Goal: Transaction & Acquisition: Purchase product/service

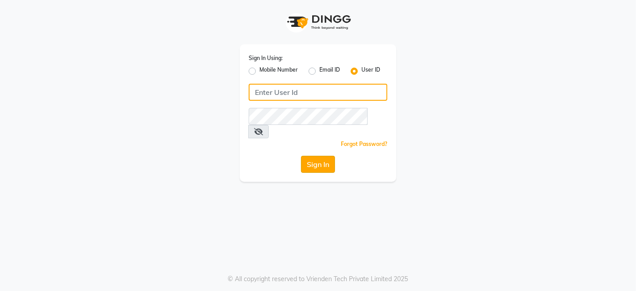
type input "thehairwizards"
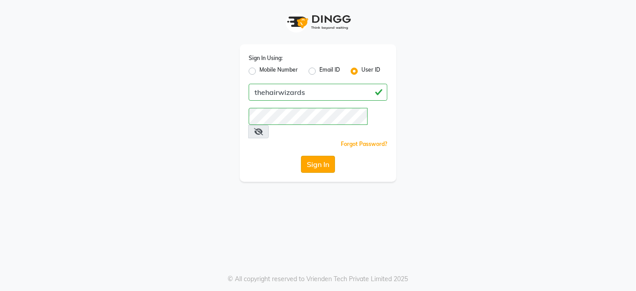
click at [314, 156] on button "Sign In" at bounding box center [318, 164] width 34 height 17
click at [314, 156] on div "Sign In" at bounding box center [318, 164] width 139 height 17
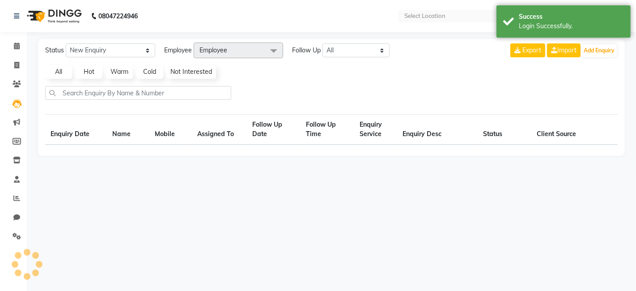
select select "en"
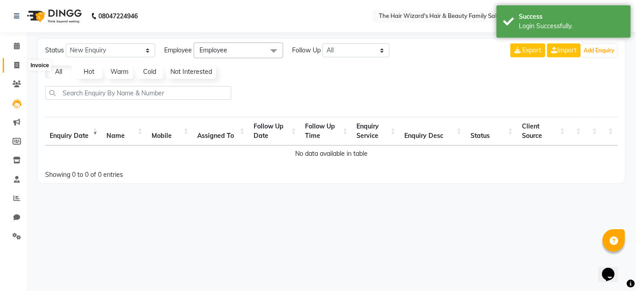
click at [17, 60] on span at bounding box center [17, 65] width 16 height 10
select select "service"
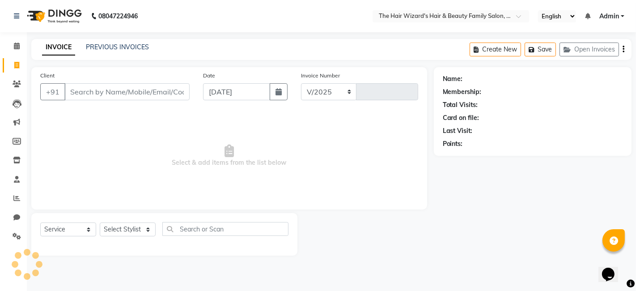
select select "8473"
type input "1490"
click at [113, 45] on link "PREVIOUS INVOICES" at bounding box center [117, 47] width 63 height 8
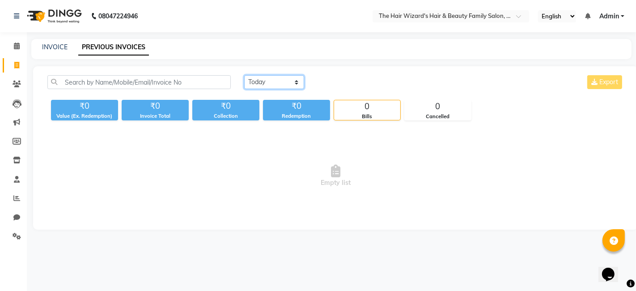
click at [280, 82] on select "Today Yesterday Custom Range" at bounding box center [274, 82] width 60 height 14
select select "yesterday"
click at [244, 75] on select "Today Yesterday Custom Range" at bounding box center [274, 82] width 60 height 14
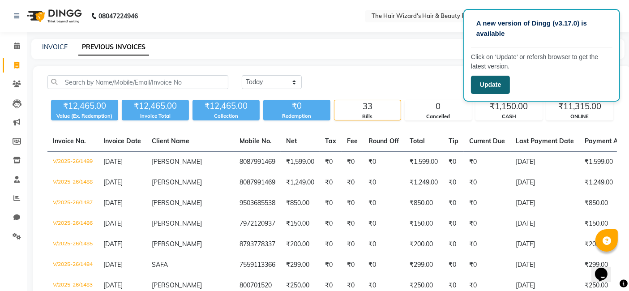
click at [486, 89] on button "Update" at bounding box center [490, 85] width 39 height 18
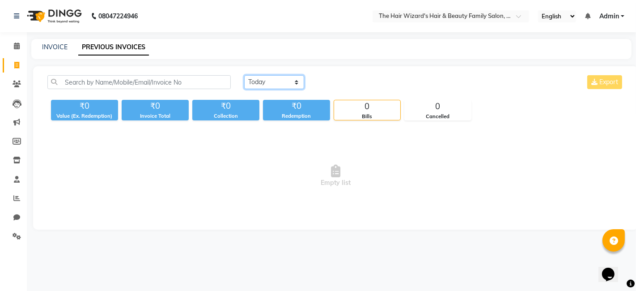
click at [295, 80] on select "Today Yesterday Custom Range" at bounding box center [274, 82] width 60 height 14
select select "yesterday"
click at [244, 75] on select "Today Yesterday Custom Range" at bounding box center [274, 82] width 60 height 14
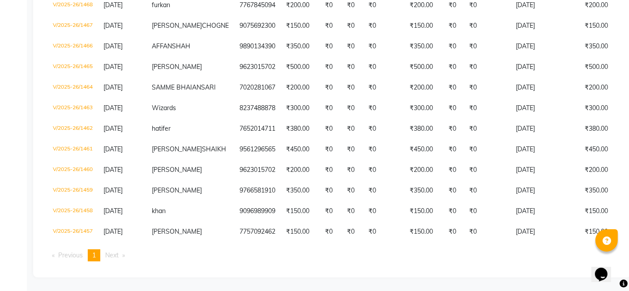
scroll to position [700, 0]
drag, startPoint x: 628, startPoint y: 5, endPoint x: 632, endPoint y: 7, distance: 4.7
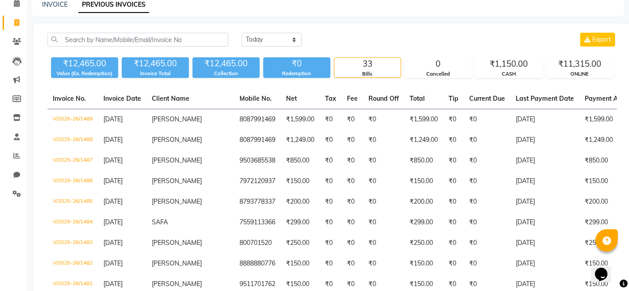
scroll to position [0, 0]
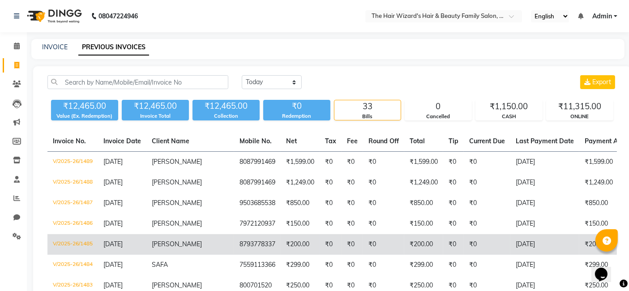
click at [363, 255] on td "₹0" at bounding box center [383, 244] width 41 height 21
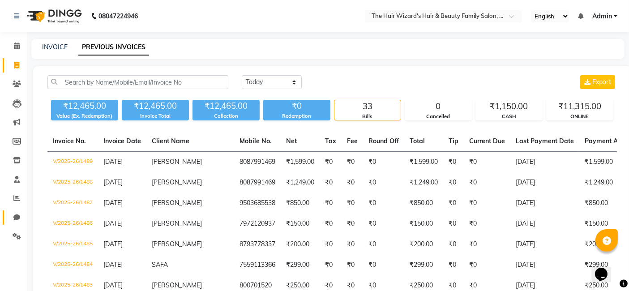
click at [14, 211] on link "Chat" at bounding box center [13, 217] width 21 height 15
select select "100"
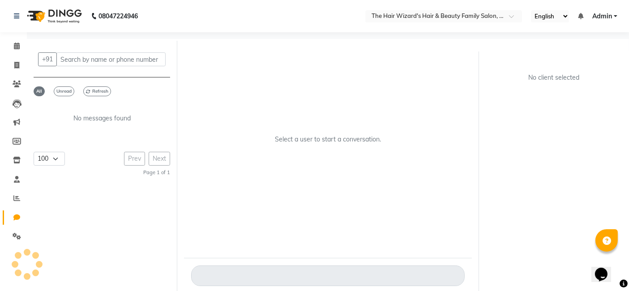
click at [14, 211] on link "Chat" at bounding box center [13, 217] width 21 height 15
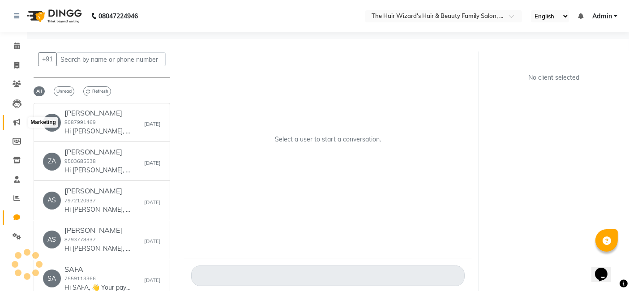
click at [15, 123] on icon at bounding box center [16, 122] width 7 height 7
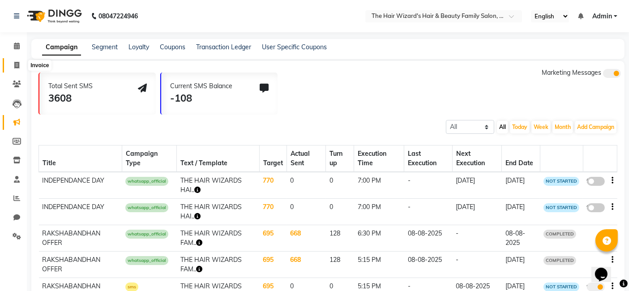
click at [16, 65] on icon at bounding box center [16, 65] width 5 height 7
select select "8473"
select select "service"
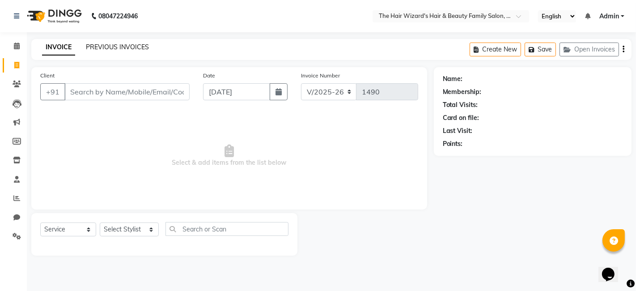
click at [116, 44] on link "PREVIOUS INVOICES" at bounding box center [117, 47] width 63 height 8
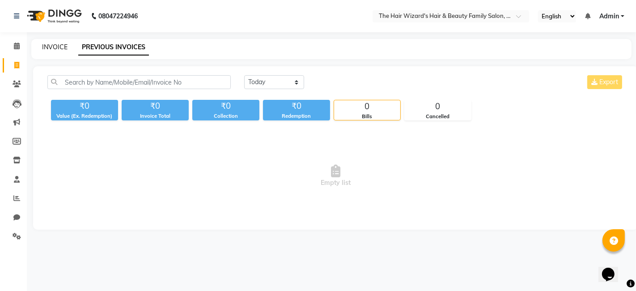
click at [56, 45] on link "INVOICE" at bounding box center [55, 47] width 26 height 8
select select "service"
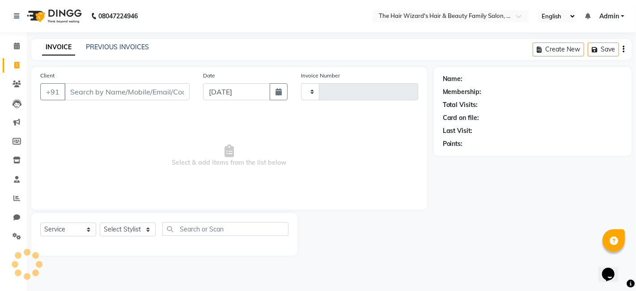
type input "1490"
select select "8473"
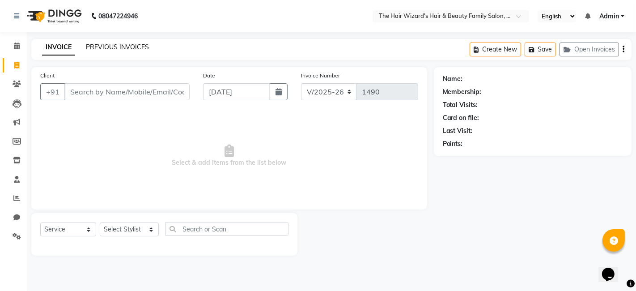
click at [124, 45] on link "PREVIOUS INVOICES" at bounding box center [117, 47] width 63 height 8
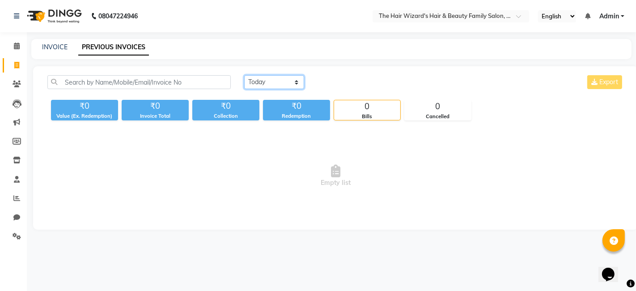
click at [288, 84] on select "Today Yesterday Custom Range" at bounding box center [274, 82] width 60 height 14
select select "yesterday"
click at [244, 75] on select "Today Yesterday Custom Range" at bounding box center [274, 82] width 60 height 14
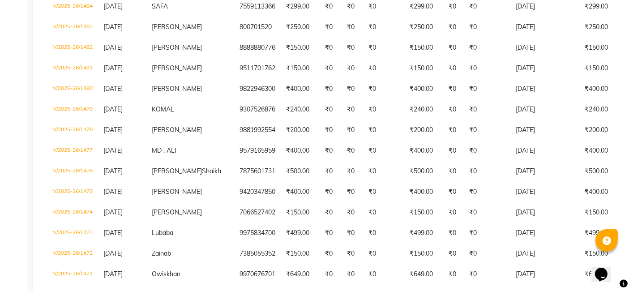
scroll to position [513, 0]
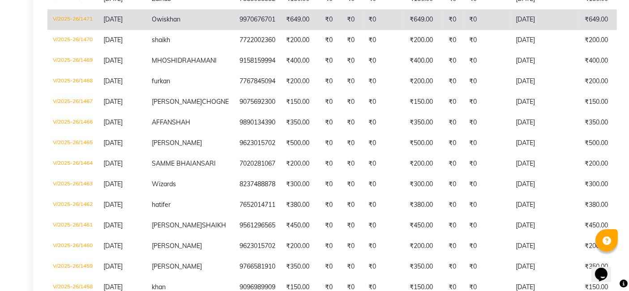
click at [579, 30] on td "₹649.00" at bounding box center [613, 19] width 69 height 21
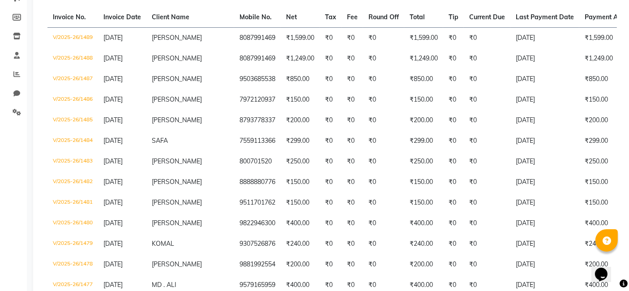
scroll to position [123, 0]
click at [10, 64] on li "Staff" at bounding box center [13, 56] width 27 height 19
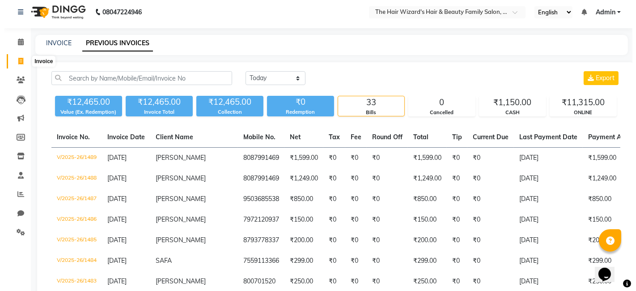
scroll to position [0, 0]
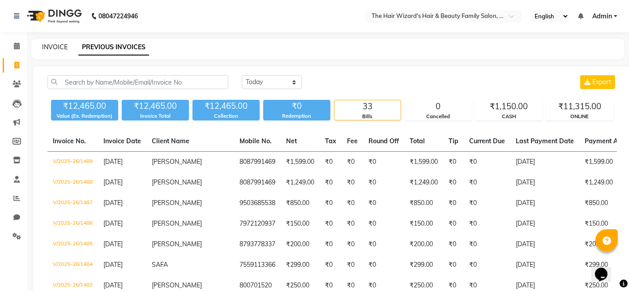
click at [57, 44] on link "INVOICE" at bounding box center [55, 47] width 26 height 8
select select "8473"
select select "service"
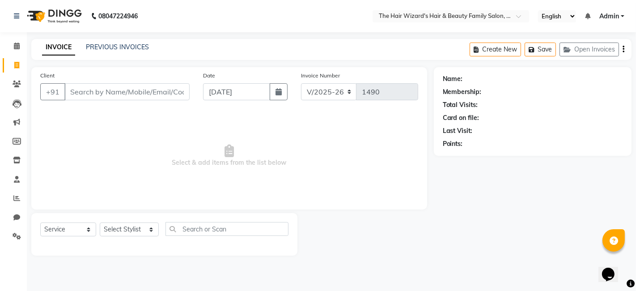
click at [102, 89] on input "Client" at bounding box center [126, 91] width 125 height 17
click at [108, 89] on input "Client" at bounding box center [126, 91] width 125 height 17
type input "9860646939"
click at [170, 94] on span "Add Client" at bounding box center [166, 91] width 35 height 9
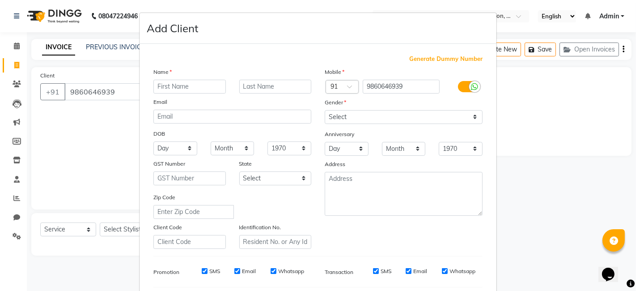
click at [186, 86] on input "text" at bounding box center [189, 87] width 72 height 14
click at [157, 87] on input "mubashir" at bounding box center [189, 87] width 72 height 14
type input "Mubashir"
click at [472, 114] on select "Select Male Female Other Prefer Not To Say" at bounding box center [404, 117] width 158 height 14
select select "male"
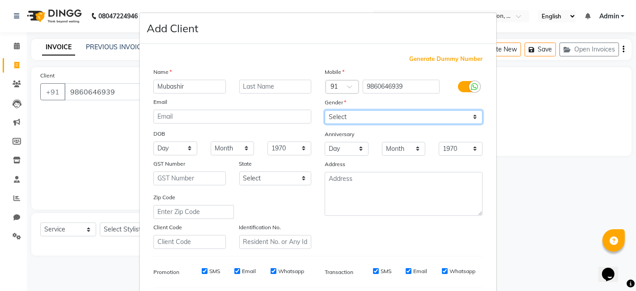
click at [325, 110] on select "Select Male Female Other Prefer Not To Say" at bounding box center [404, 117] width 158 height 14
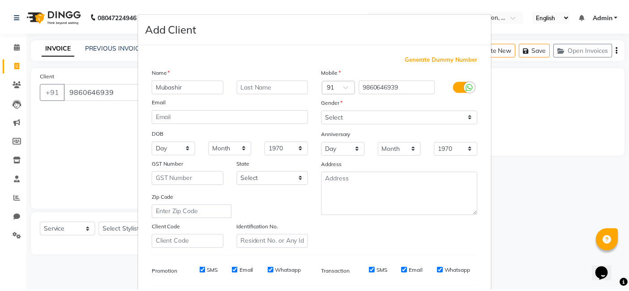
scroll to position [121, 0]
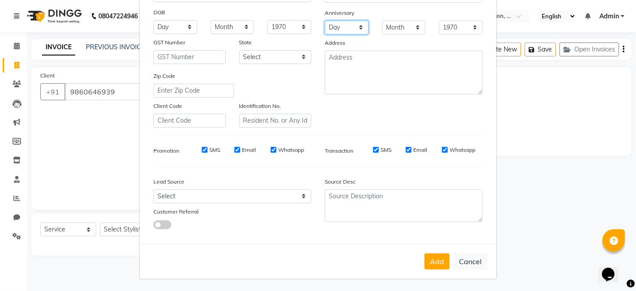
click at [358, 26] on select "Day 01 02 03 04 05 06 07 08 09 10 11 12 13 14 15 16 17 18 19 20 21 22 23 24 25 …" at bounding box center [347, 28] width 44 height 14
select select "18"
click at [325, 21] on select "Day 01 02 03 04 05 06 07 08 09 10 11 12 13 14 15 16 17 18 19 20 21 22 23 24 25 …" at bounding box center [347, 28] width 44 height 14
click at [415, 27] on select "Month January February March April May June July August September October Novem…" at bounding box center [404, 28] width 44 height 14
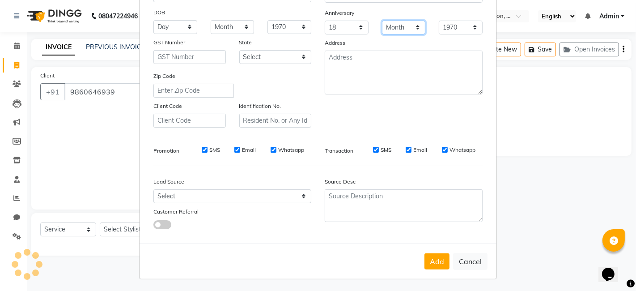
select select "07"
click at [382, 21] on select "Month January February March April May June July August September October Novem…" at bounding box center [404, 28] width 44 height 14
click at [473, 25] on select "1970 1971 1972 1973 1974 1975 1976 1977 1978 1979 1980 1981 1982 1983 1984 1985…" at bounding box center [461, 28] width 44 height 14
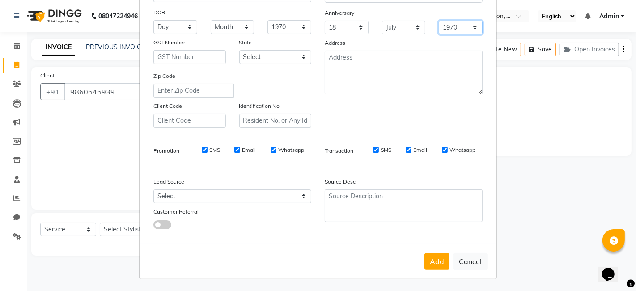
select select "1994"
click at [439, 21] on select "1970 1971 1972 1973 1974 1975 1976 1977 1978 1979 1980 1981 1982 1983 1984 1985…" at bounding box center [461, 28] width 44 height 14
click at [434, 260] on button "Add" at bounding box center [437, 261] width 25 height 16
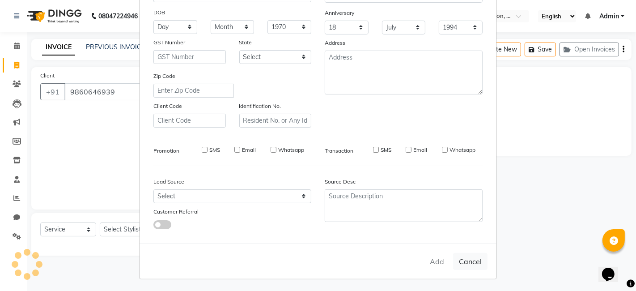
select select
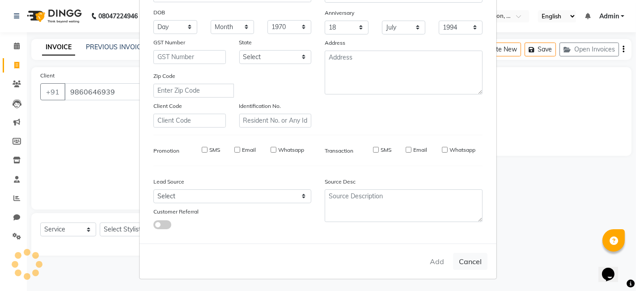
select select
checkbox input "false"
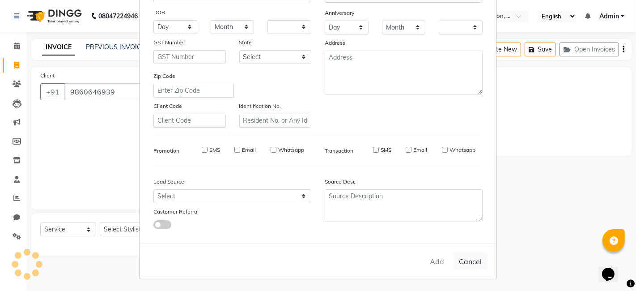
checkbox input "false"
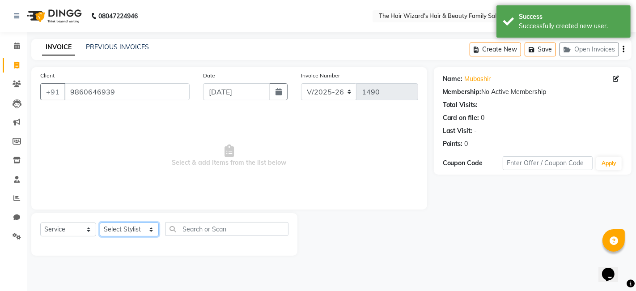
click at [147, 227] on select "Select Stylist Abdul Rehman Fahim Ansari Faiz Helena Manoj Salvi Jishan Ali Sah…" at bounding box center [129, 229] width 59 height 14
select select "83841"
click at [100, 222] on select "Select Stylist Abdul Rehman Fahim Ansari Faiz Helena Manoj Salvi Jishan Ali Sah…" at bounding box center [129, 229] width 59 height 14
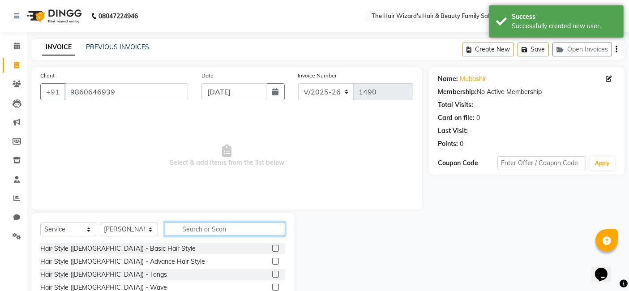
click at [197, 226] on input "text" at bounding box center [225, 229] width 120 height 14
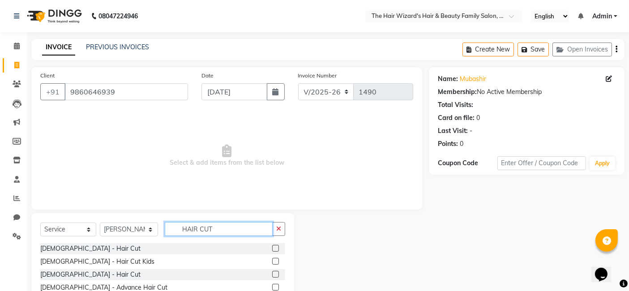
type input "HAIR CUT"
click at [273, 248] on label at bounding box center [275, 248] width 7 height 7
click at [273, 248] on input "checkbox" at bounding box center [275, 249] width 6 height 6
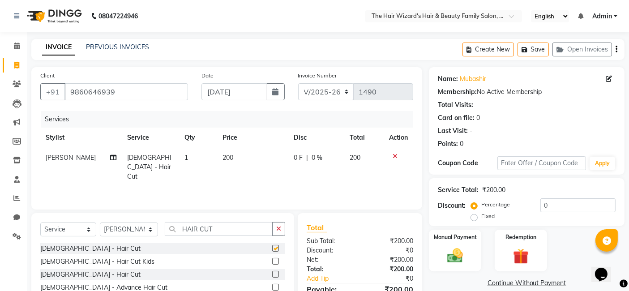
checkbox input "false"
click at [232, 231] on input "HAIR CUT" at bounding box center [219, 229] width 108 height 14
type input "H"
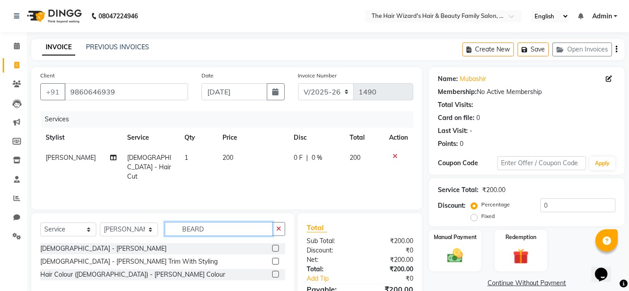
type input "BEARD"
click at [277, 248] on label at bounding box center [275, 248] width 7 height 7
click at [277, 248] on input "checkbox" at bounding box center [275, 249] width 6 height 6
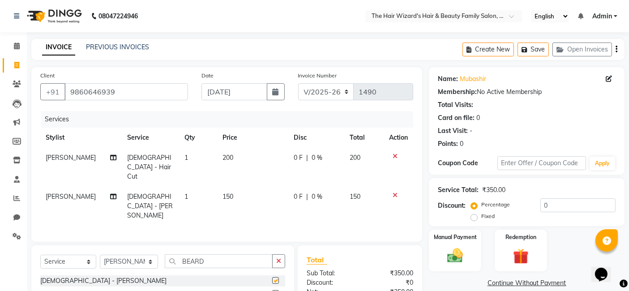
checkbox input "false"
click at [226, 254] on input "BEARD" at bounding box center [219, 261] width 108 height 14
type input "B"
type input "RAGA"
click at [274, 277] on label at bounding box center [275, 280] width 7 height 7
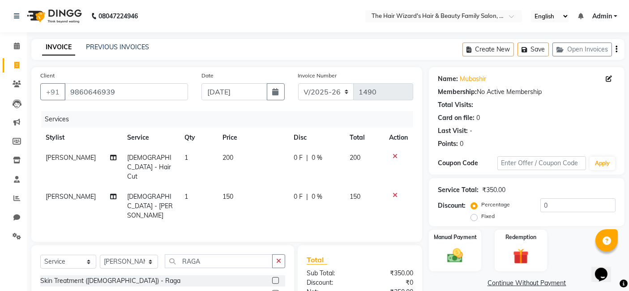
click at [274, 278] on input "checkbox" at bounding box center [275, 281] width 6 height 6
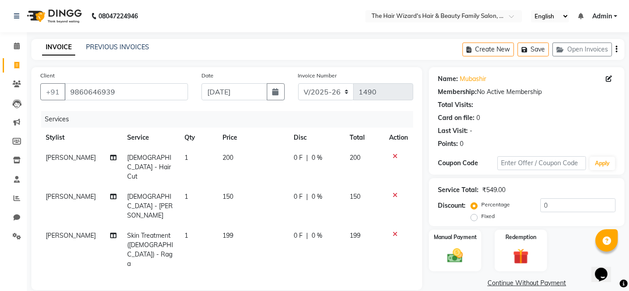
checkbox input "false"
click at [451, 258] on img at bounding box center [455, 255] width 27 height 19
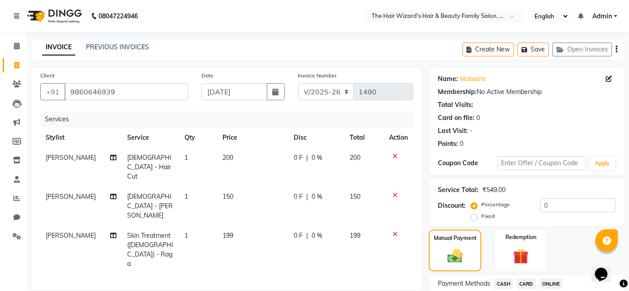
scroll to position [79, 0]
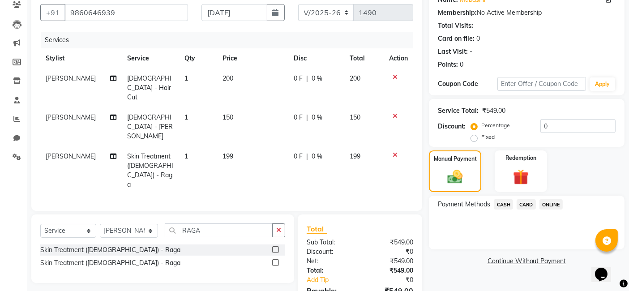
click at [553, 204] on span "ONLINE" at bounding box center [550, 204] width 23 height 10
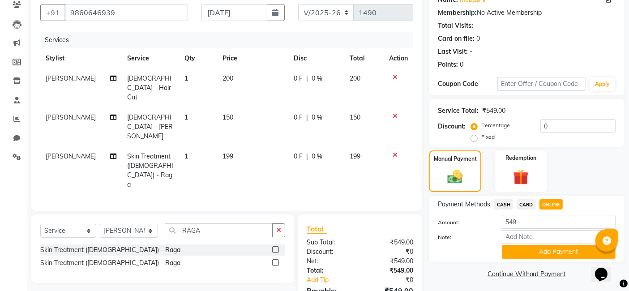
click at [298, 113] on span "0 F" at bounding box center [298, 117] width 9 height 9
select select "83841"
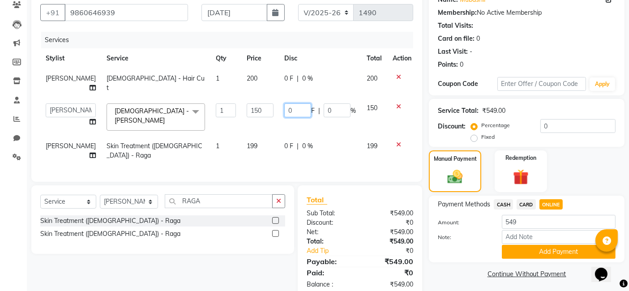
click at [294, 106] on input "0" at bounding box center [297, 110] width 27 height 14
type input "49"
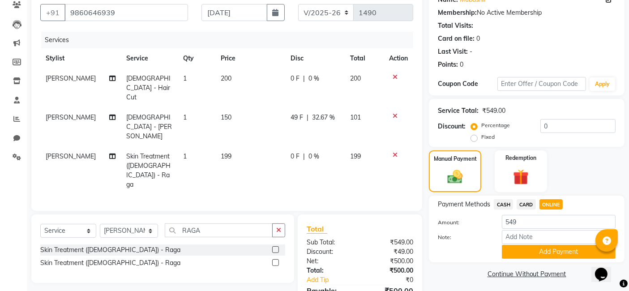
click at [333, 152] on div "Services Stylist Service Qty Price Disc Total Action Fahim Ansari Male - Hair C…" at bounding box center [226, 117] width 373 height 170
click at [502, 204] on span "CASH" at bounding box center [502, 204] width 19 height 10
type input "500"
click at [549, 203] on span "ONLINE" at bounding box center [550, 204] width 23 height 10
click at [551, 248] on button "Add Payment" at bounding box center [559, 252] width 114 height 14
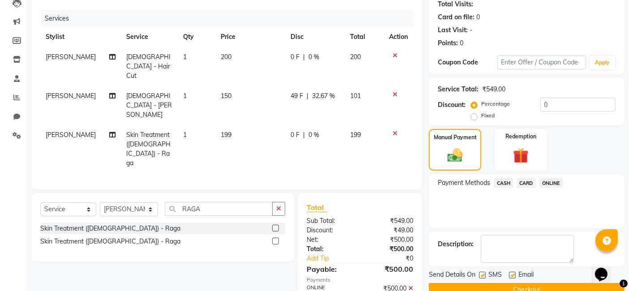
scroll to position [119, 0]
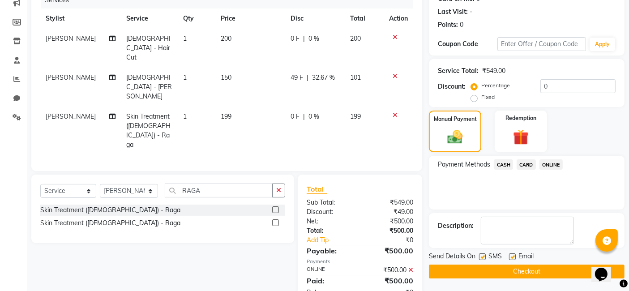
click at [564, 268] on button "Checkout" at bounding box center [527, 271] width 196 height 14
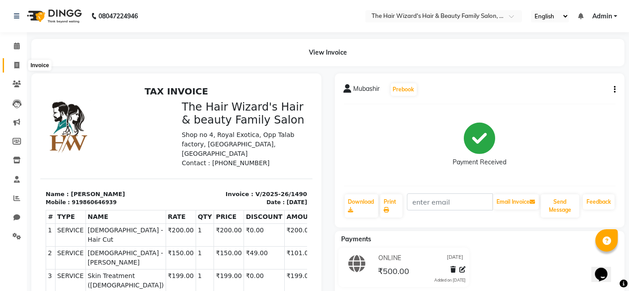
click at [16, 62] on icon at bounding box center [16, 65] width 5 height 7
select select "service"
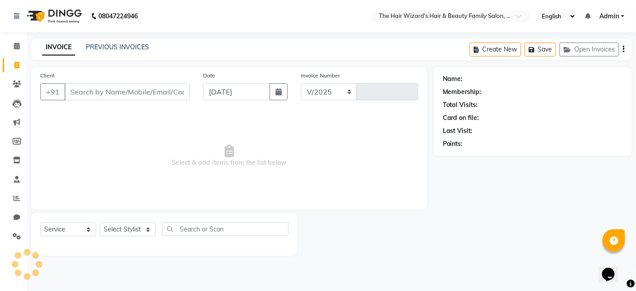
select select "8473"
type input "1491"
click at [125, 84] on input "Client" at bounding box center [126, 91] width 125 height 17
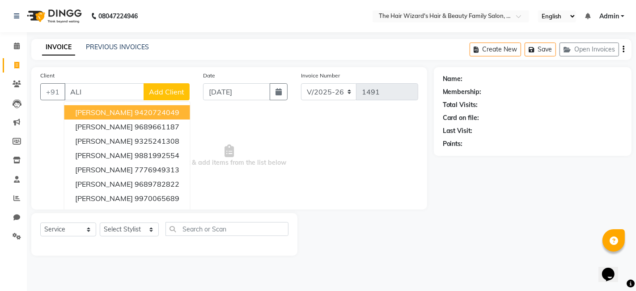
click at [110, 84] on input "ALI" at bounding box center [104, 91] width 80 height 17
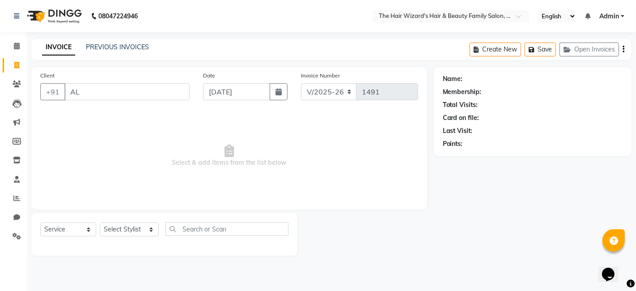
type input "A"
type input "9390734709"
click at [173, 98] on button "Add Client" at bounding box center [167, 91] width 46 height 17
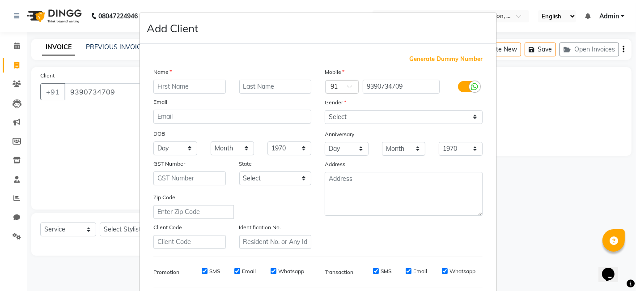
click at [171, 87] on input "text" at bounding box center [189, 87] width 72 height 14
type input "ALI"
click at [469, 118] on select "Select Male Female Other Prefer Not To Say" at bounding box center [404, 117] width 158 height 14
select select "male"
click at [325, 110] on select "Select Male Female Other Prefer Not To Say" at bounding box center [404, 117] width 158 height 14
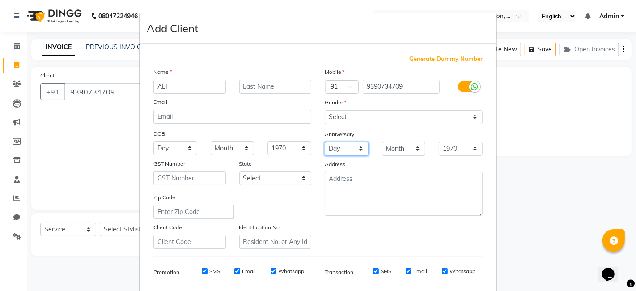
click at [359, 147] on select "Day 01 02 03 04 05 06 07 08 09 10 11 12 13 14 15 16 17 18 19 20 21 22 23 24 25 …" at bounding box center [347, 149] width 44 height 14
select select "17"
click at [325, 142] on select "Day 01 02 03 04 05 06 07 08 09 10 11 12 13 14 15 16 17 18 19 20 21 22 23 24 25 …" at bounding box center [347, 149] width 44 height 14
click at [413, 147] on select "Month January February March April May June July August September October Novem…" at bounding box center [404, 149] width 44 height 14
select select "04"
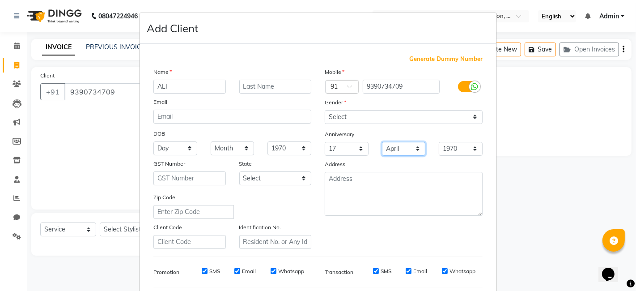
click at [382, 142] on select "Month January February March April May June July August September October Novem…" at bounding box center [404, 149] width 44 height 14
click at [468, 148] on select "1970 1971 1972 1973 1974 1975 1976 1977 1978 1979 1980 1981 1982 1983 1984 1985…" at bounding box center [461, 149] width 44 height 14
select select "1992"
click at [439, 142] on select "1970 1971 1972 1973 1974 1975 1976 1977 1978 1979 1980 1981 1982 1983 1984 1985…" at bounding box center [461, 149] width 44 height 14
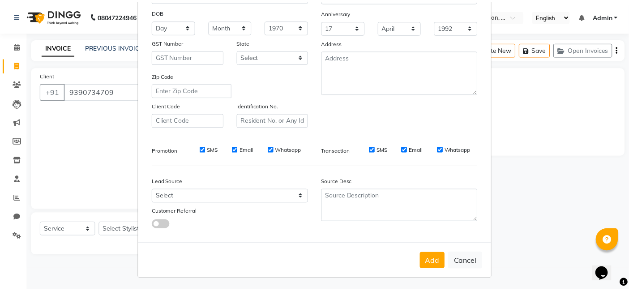
scroll to position [121, 0]
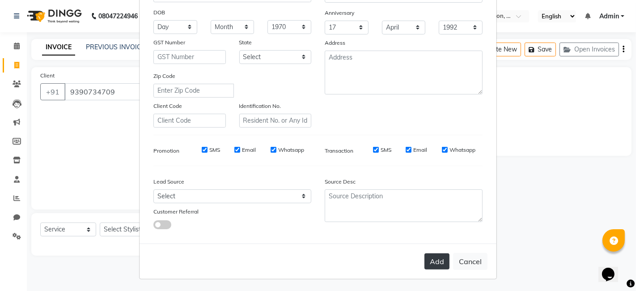
click at [431, 269] on button "Add" at bounding box center [437, 261] width 25 height 16
select select
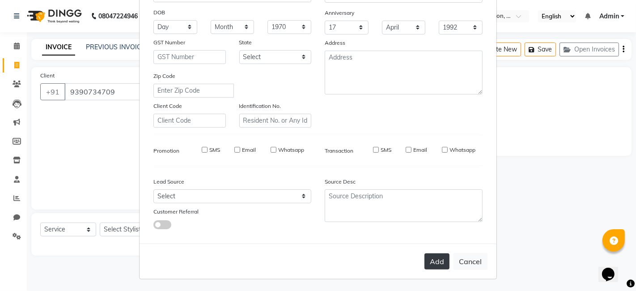
select select
checkbox input "false"
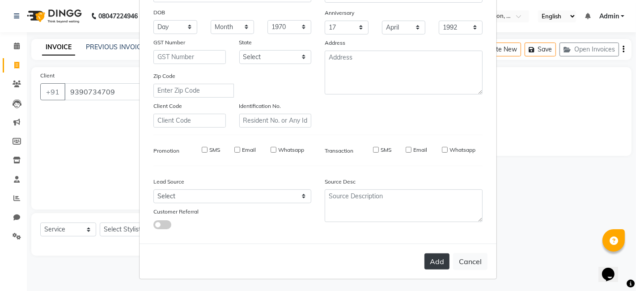
checkbox input "false"
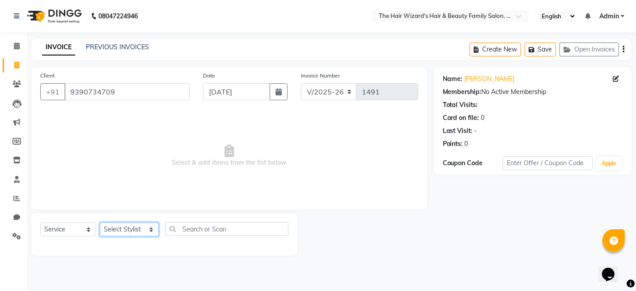
click at [147, 232] on select "Select Stylist Abdul Rehman Fahim Ansari Faiz Helena Manoj Salvi Jishan Ali Sah…" at bounding box center [129, 229] width 59 height 14
select select "83841"
click at [100, 222] on select "Select Stylist Abdul Rehman Fahim Ansari Faiz Helena Manoj Salvi Jishan Ali Sah…" at bounding box center [129, 229] width 59 height 14
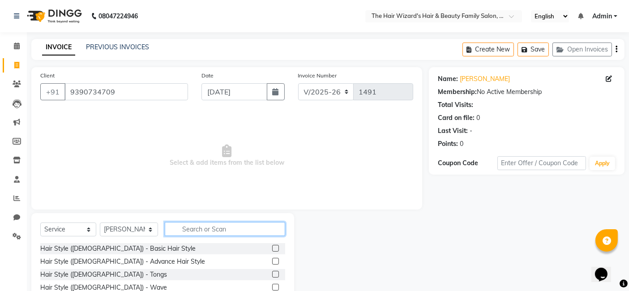
click at [215, 232] on input "text" at bounding box center [225, 229] width 120 height 14
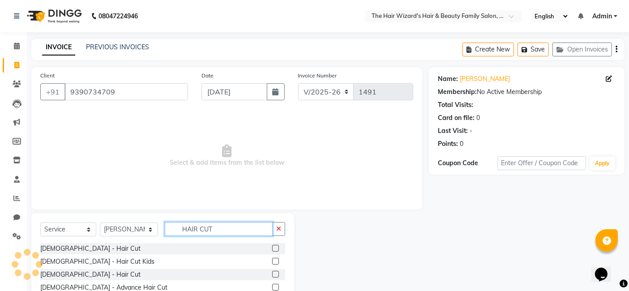
type input "HAIR CUT"
click at [275, 246] on label at bounding box center [275, 248] width 7 height 7
click at [275, 246] on input "checkbox" at bounding box center [275, 249] width 6 height 6
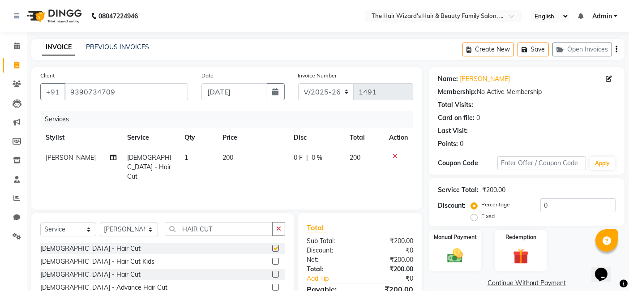
checkbox input "false"
click at [252, 228] on input "HAIR CUT" at bounding box center [219, 229] width 108 height 14
click at [276, 261] on label at bounding box center [275, 261] width 7 height 7
click at [276, 261] on input "checkbox" at bounding box center [275, 262] width 6 height 6
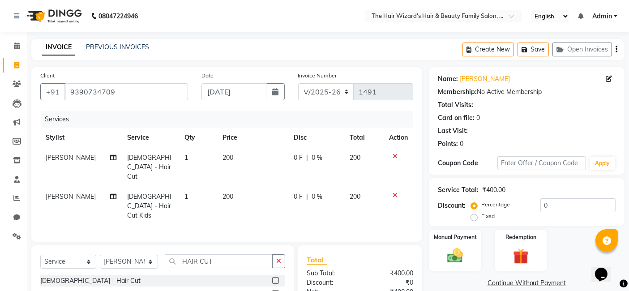
checkbox input "false"
click at [451, 253] on img at bounding box center [455, 255] width 27 height 19
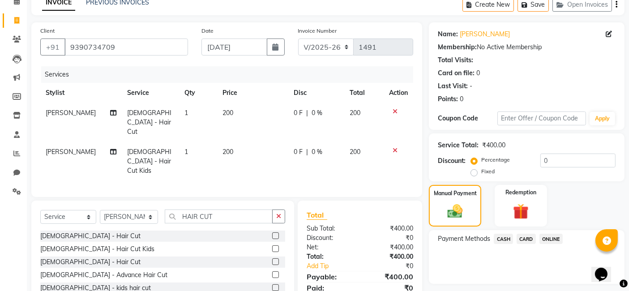
scroll to position [69, 0]
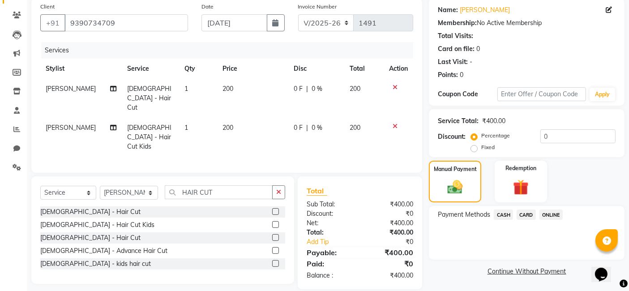
click at [549, 212] on span "ONLINE" at bounding box center [550, 214] width 23 height 10
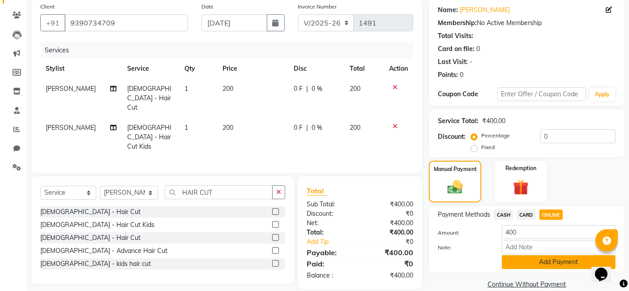
click at [549, 259] on button "Add Payment" at bounding box center [559, 262] width 114 height 14
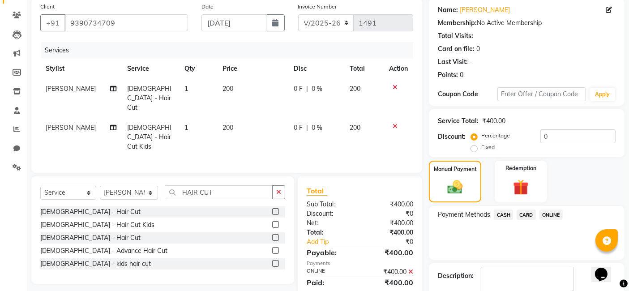
scroll to position [119, 0]
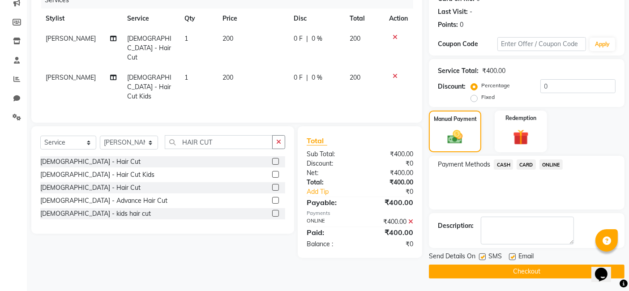
click at [570, 269] on button "Checkout" at bounding box center [527, 271] width 196 height 14
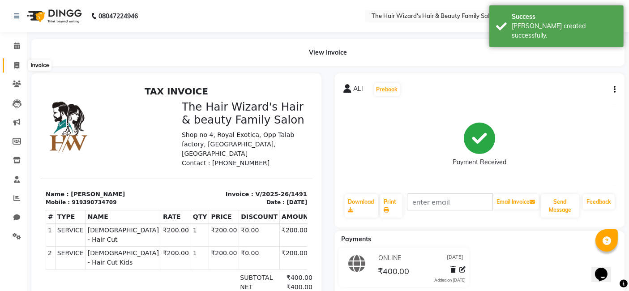
click at [16, 65] on icon at bounding box center [16, 65] width 5 height 7
select select "8473"
select select "service"
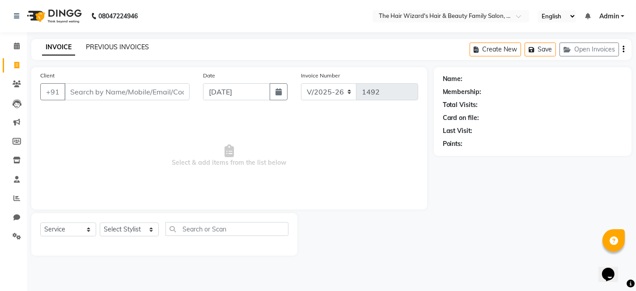
click at [129, 48] on link "PREVIOUS INVOICES" at bounding box center [117, 47] width 63 height 8
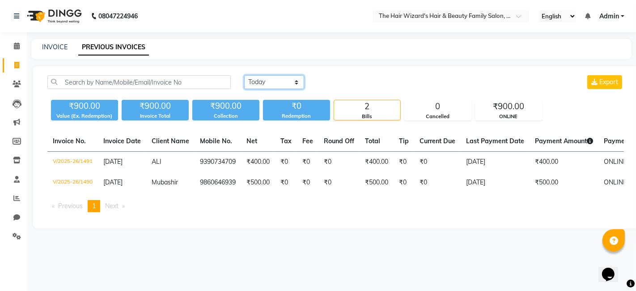
click at [295, 84] on select "Today Yesterday Custom Range" at bounding box center [274, 82] width 60 height 14
select select "yesterday"
click at [244, 75] on select "Today Yesterday Custom Range" at bounding box center [274, 82] width 60 height 14
